Goal: Information Seeking & Learning: Learn about a topic

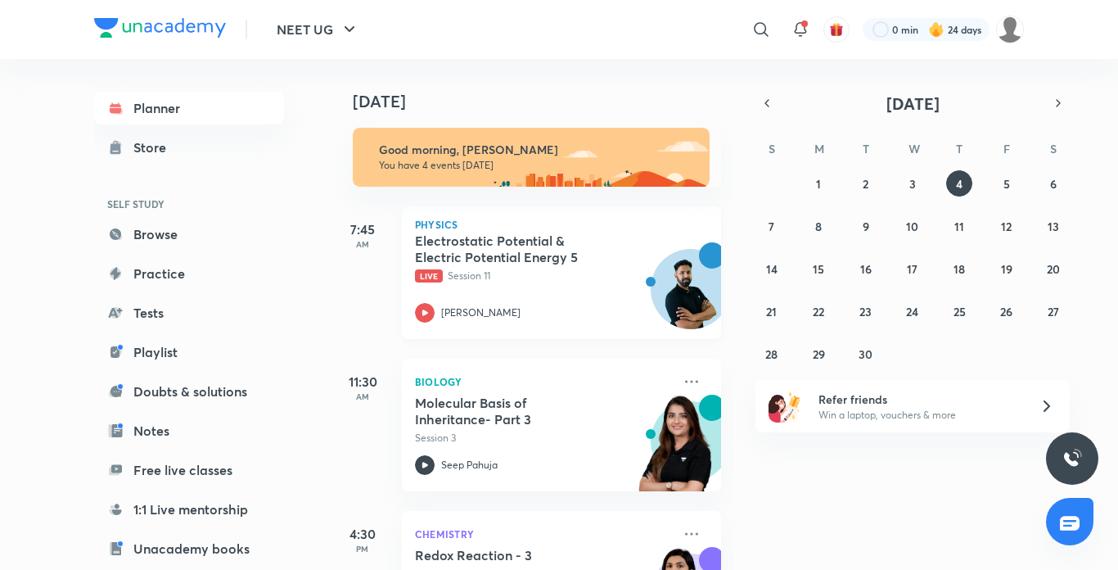
click at [426, 315] on icon at bounding box center [425, 313] width 20 height 20
click at [426, 314] on icon at bounding box center [425, 312] width 6 height 6
click at [426, 313] on icon at bounding box center [425, 312] width 6 height 6
click at [426, 312] on icon at bounding box center [425, 312] width 6 height 6
